Goal: Navigation & Orientation: Find specific page/section

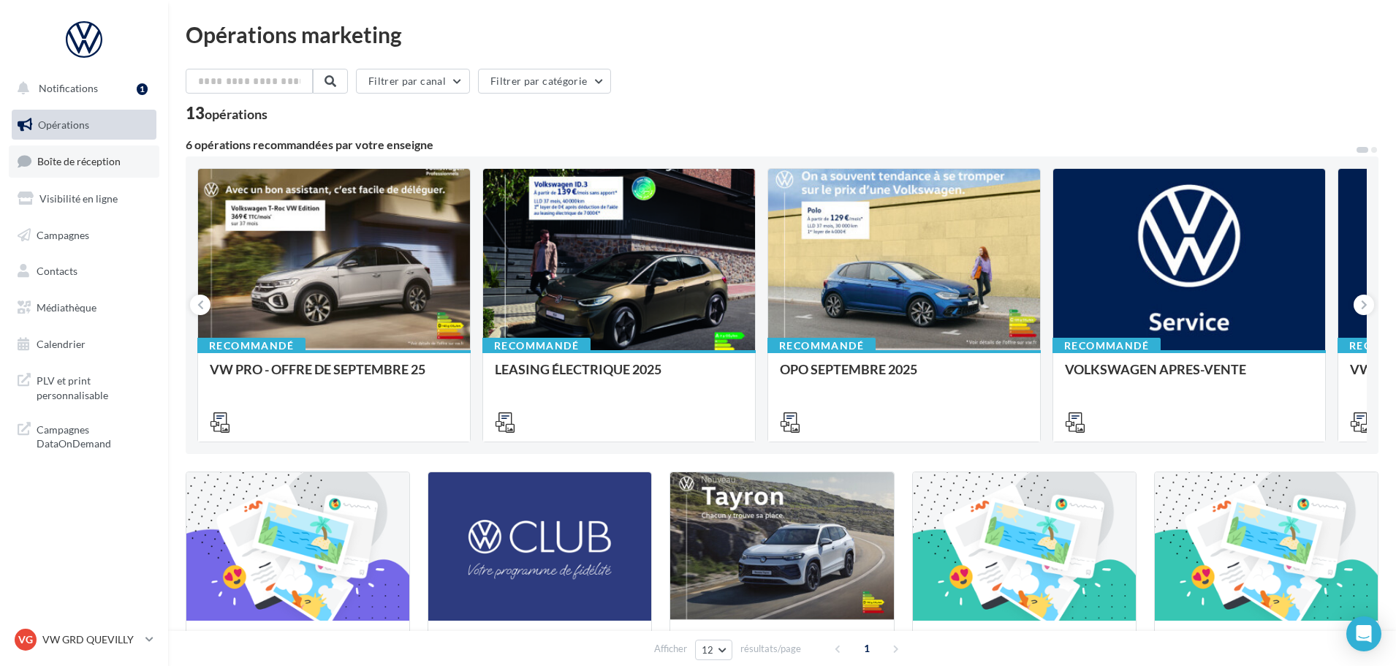
click at [79, 156] on span "Boîte de réception" at bounding box center [78, 161] width 83 height 12
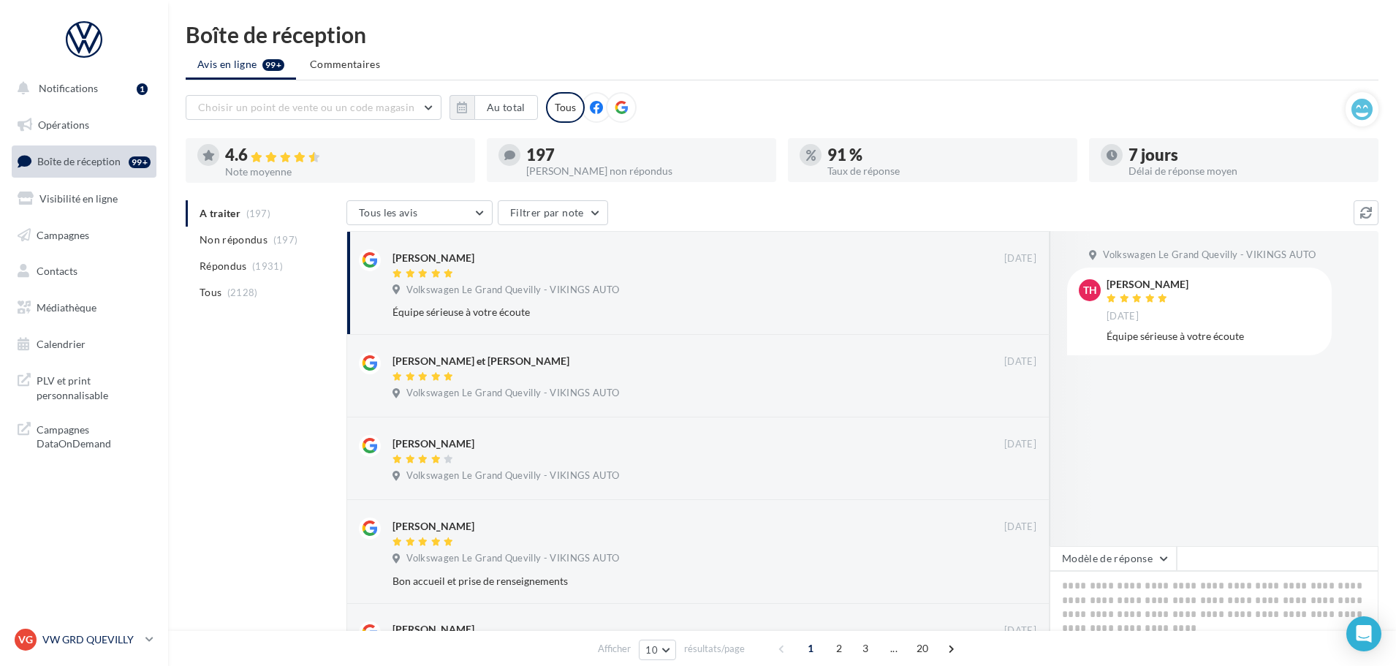
click at [74, 630] on div "VG VW GRD QUEVILLY vw-leg-vau" at bounding box center [77, 639] width 125 height 22
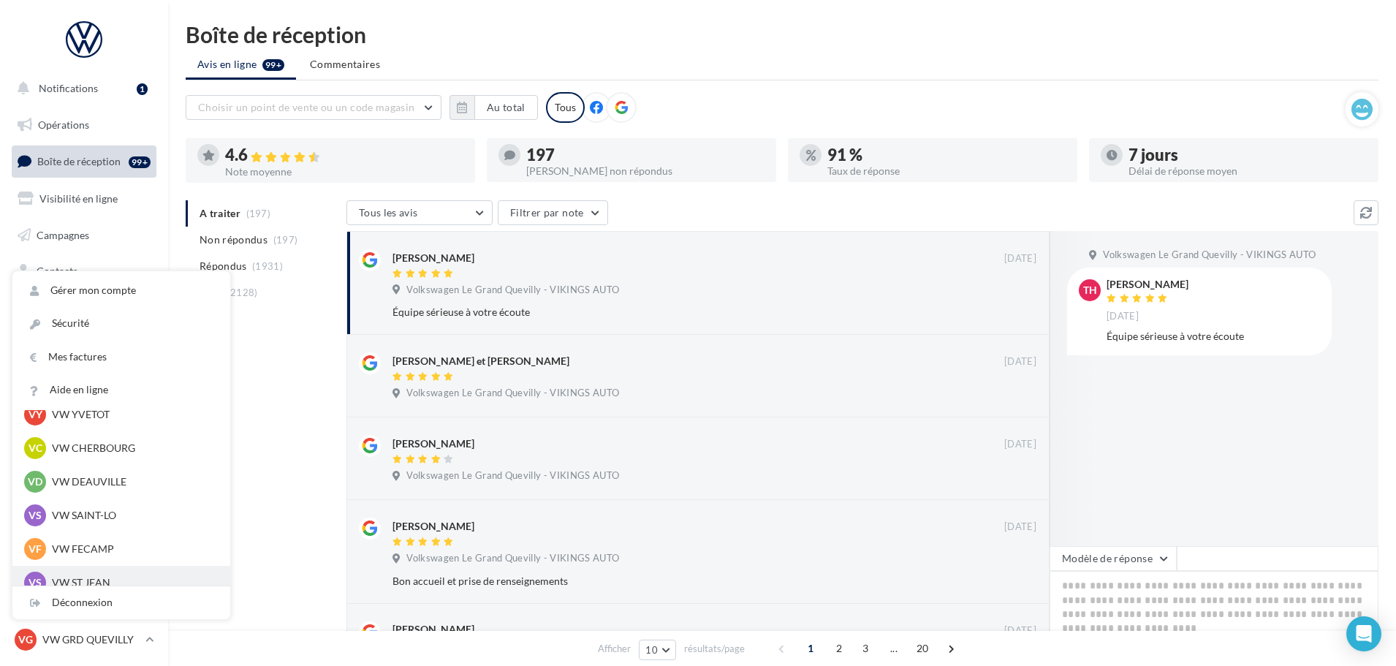
scroll to position [73, 0]
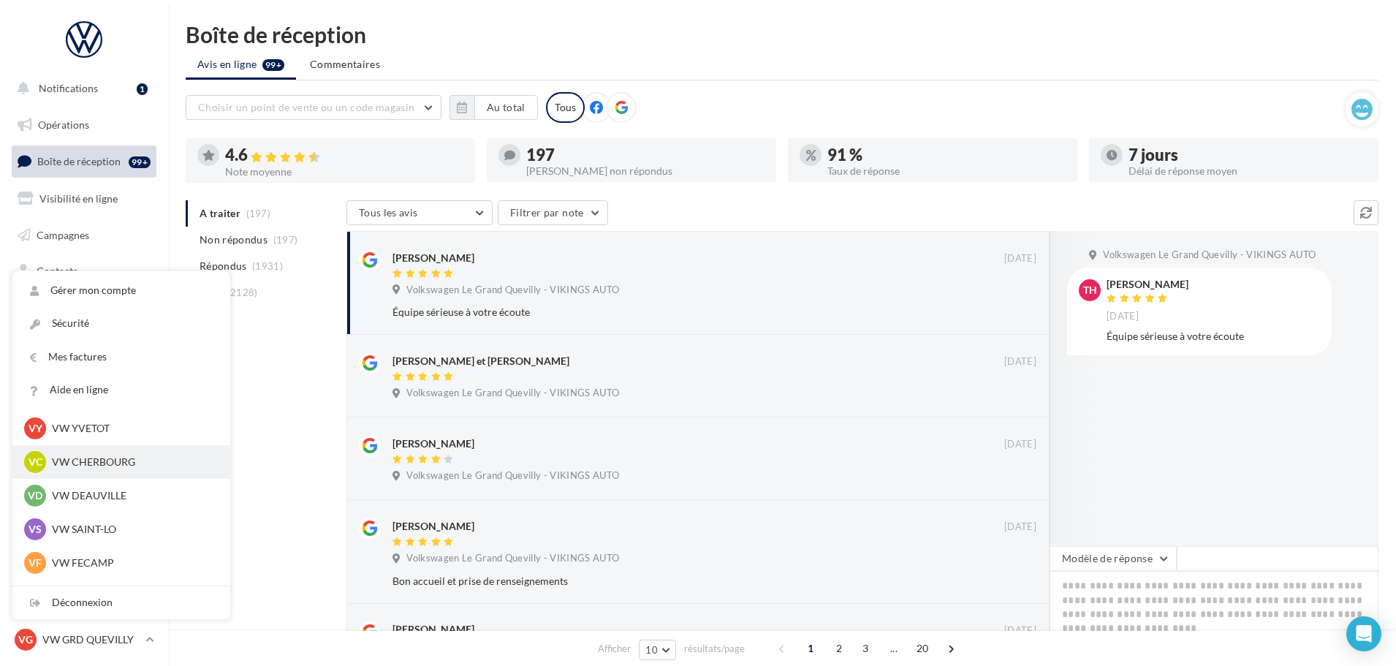
click at [103, 462] on p "VW CHERBOURG" at bounding box center [132, 461] width 161 height 15
